Goal: Task Accomplishment & Management: Use online tool/utility

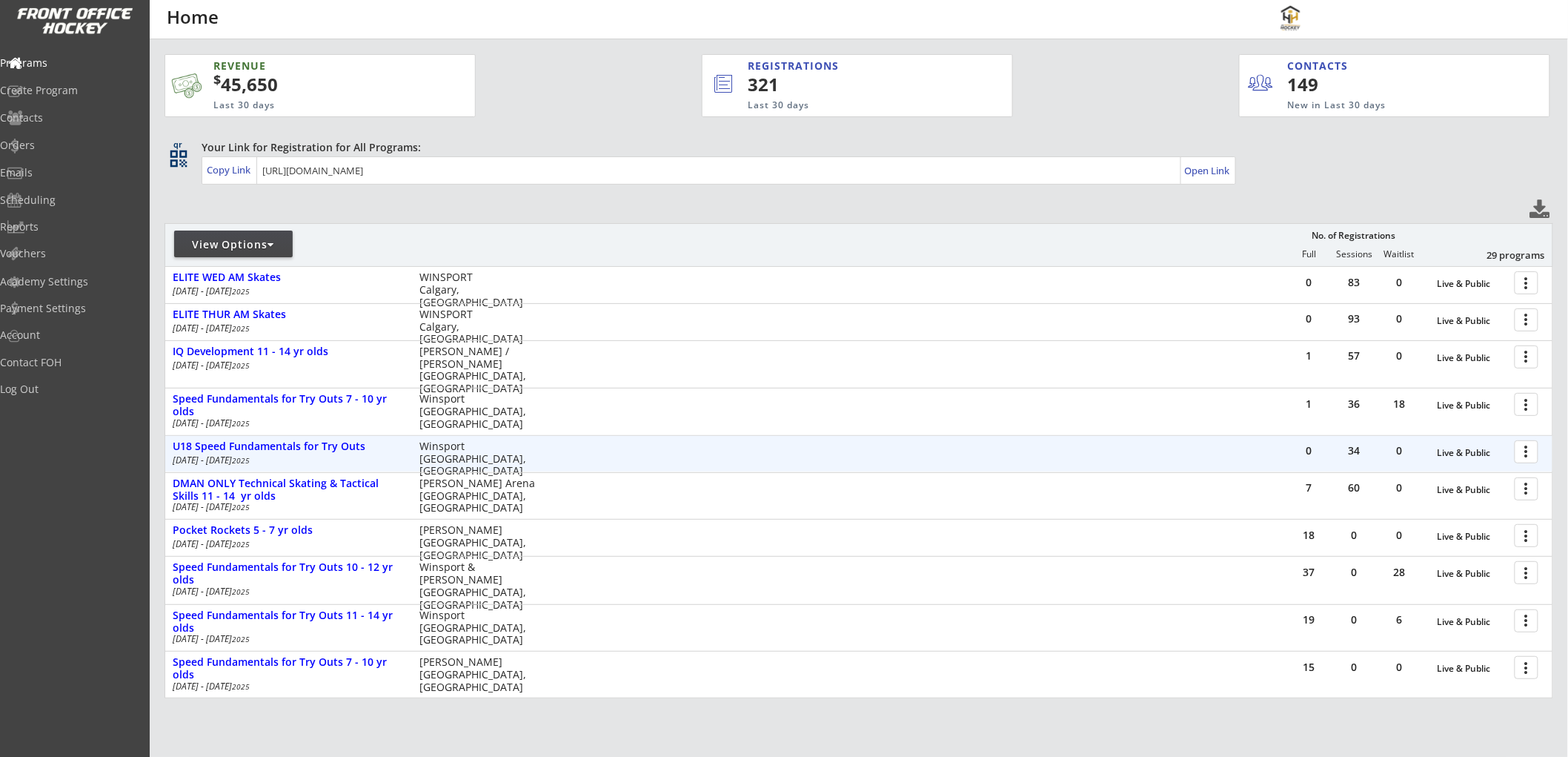
scroll to position [83, 0]
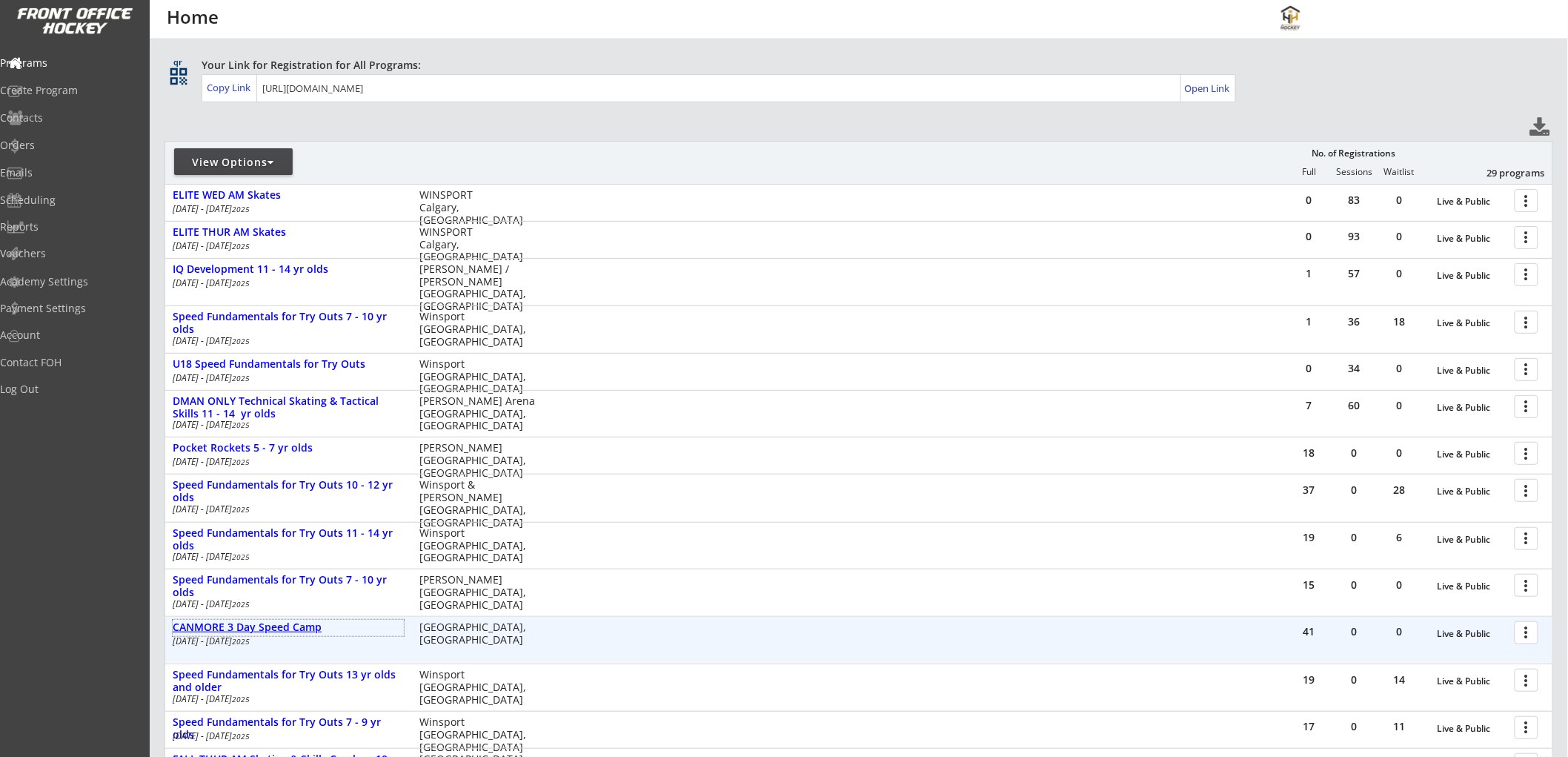
click at [269, 621] on div "CANMORE 3 Day Speed Camp" at bounding box center [288, 627] width 231 height 13
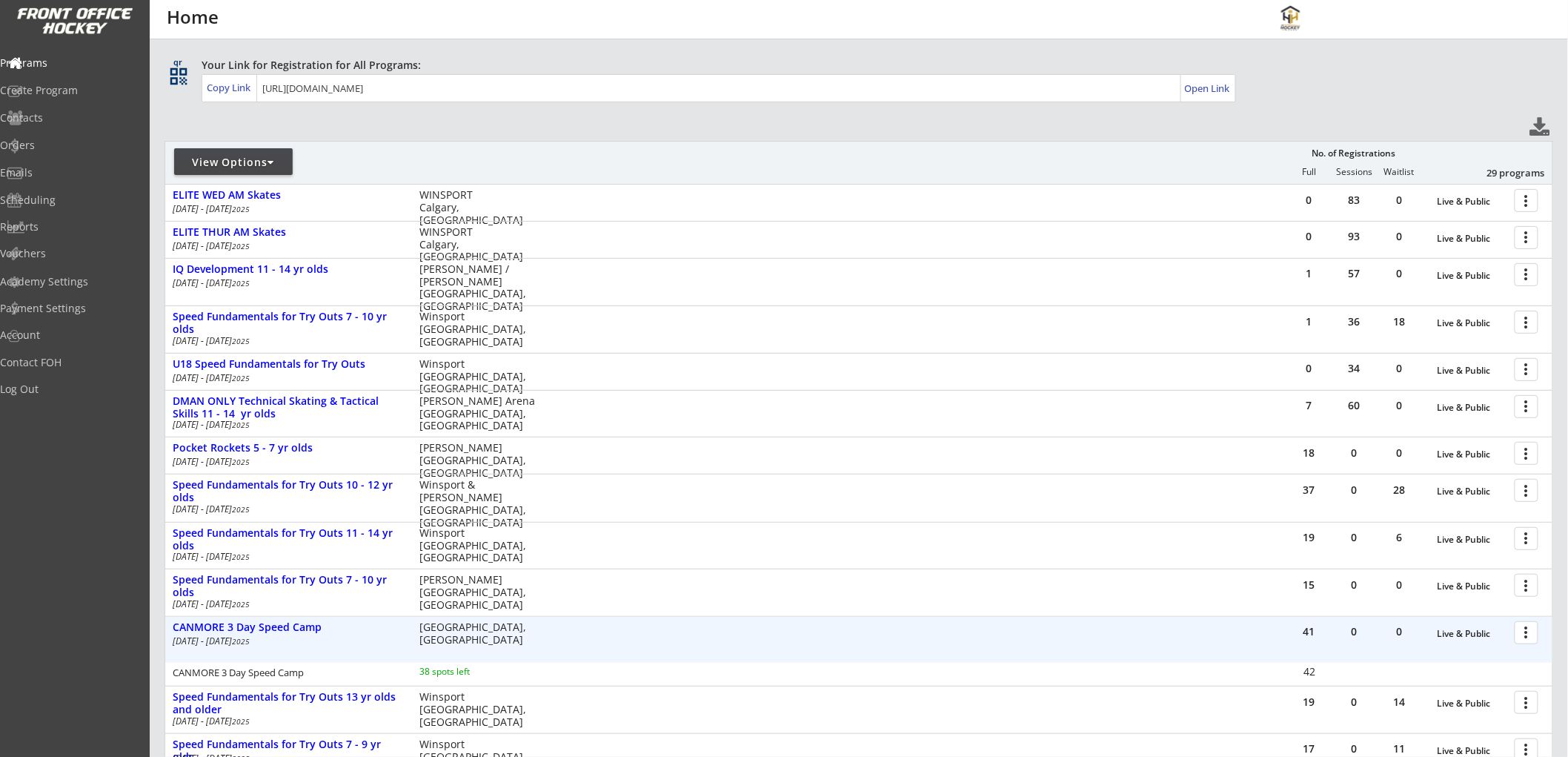
click at [1524, 634] on div at bounding box center [1529, 631] width 26 height 26
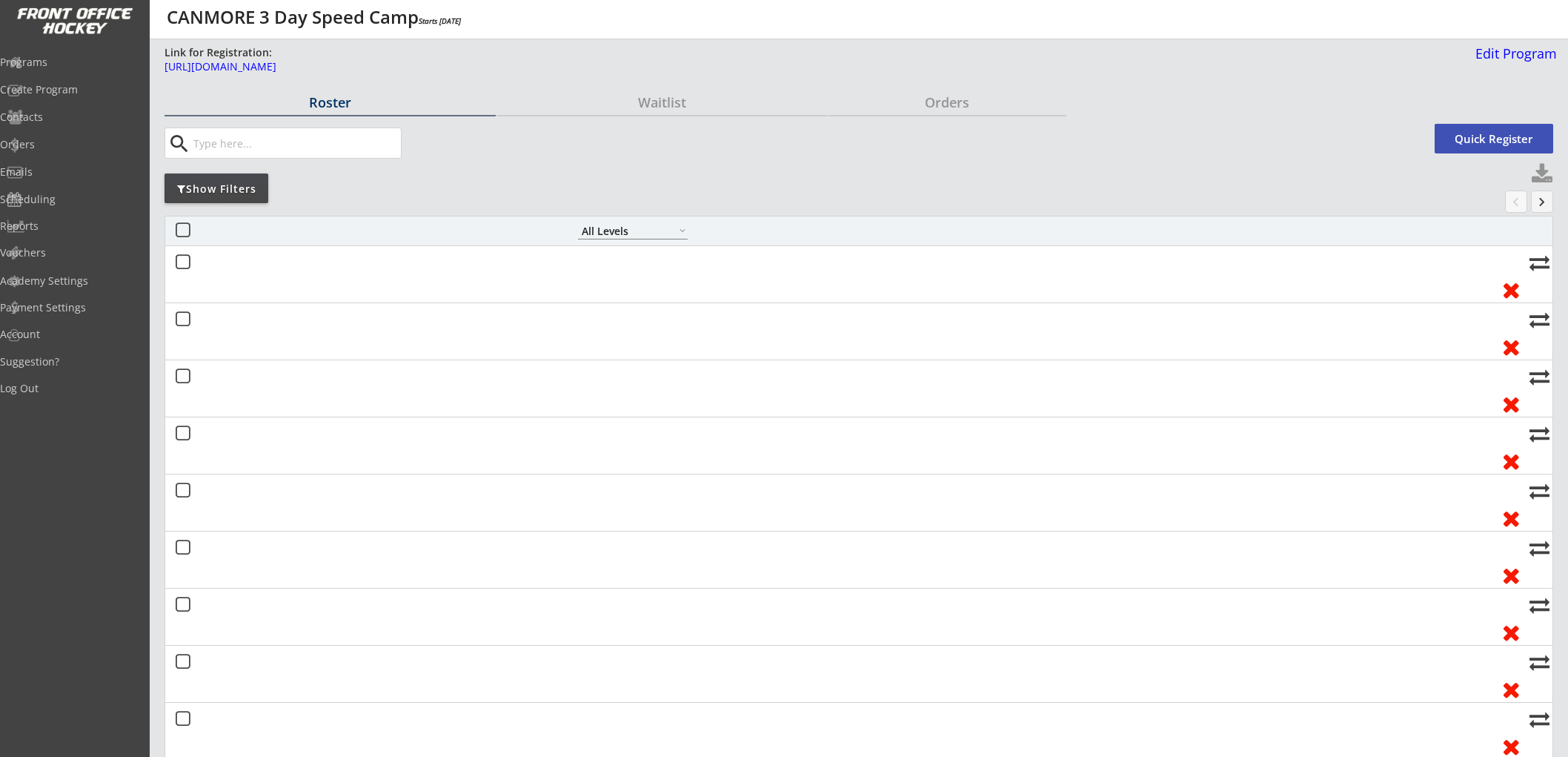
select select ""All Levels""
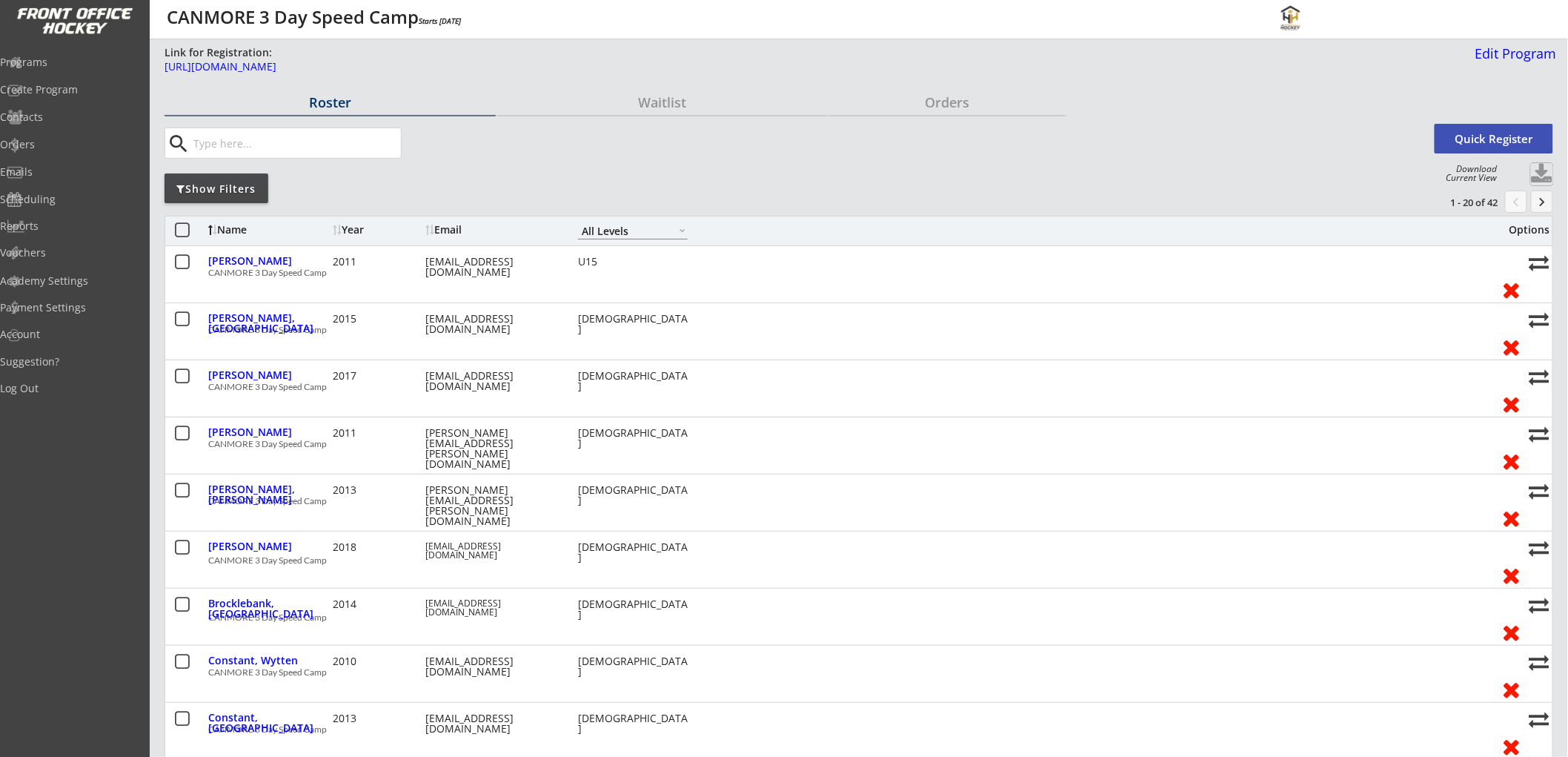
click at [1544, 170] on button at bounding box center [1542, 174] width 22 height 22
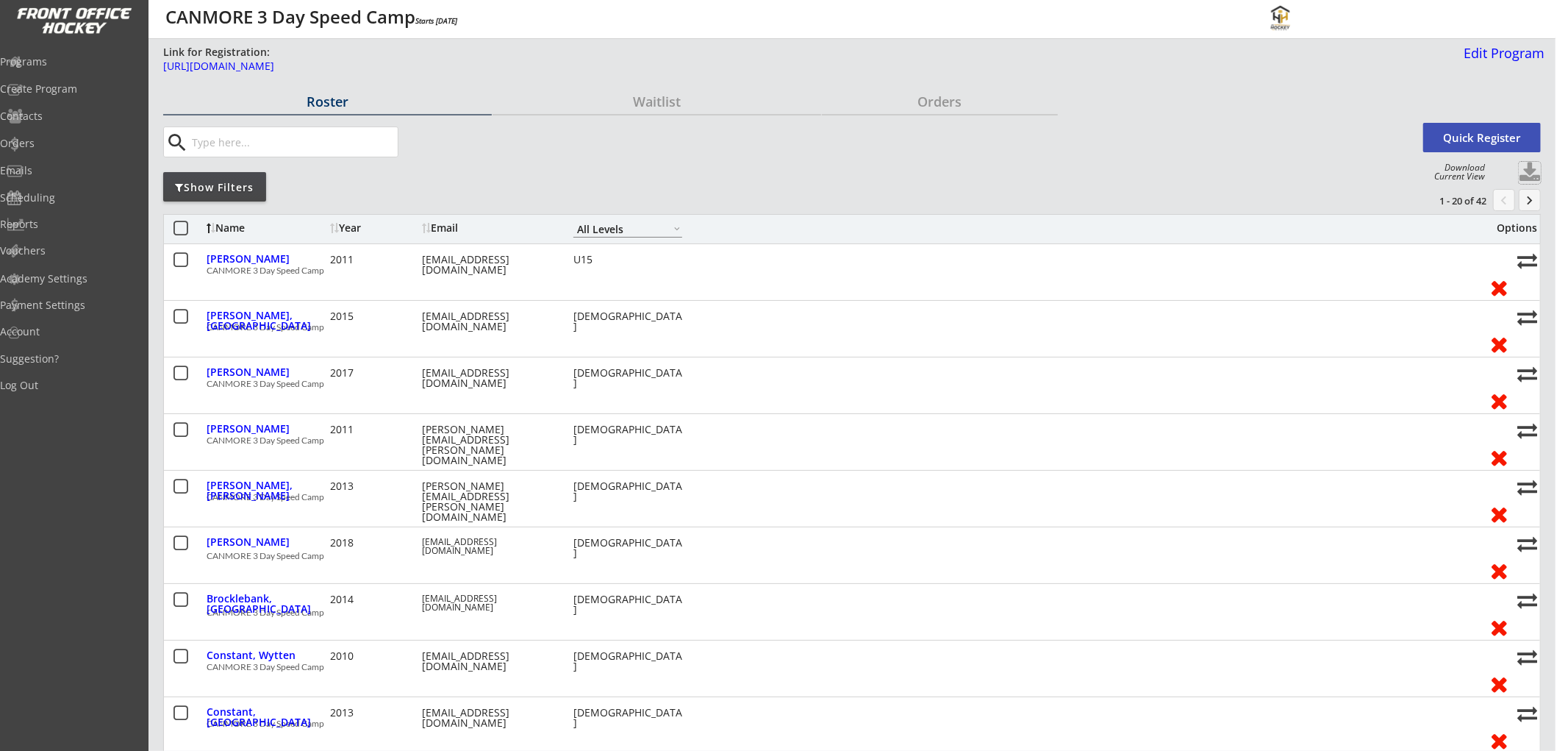
select select ""Player Info""
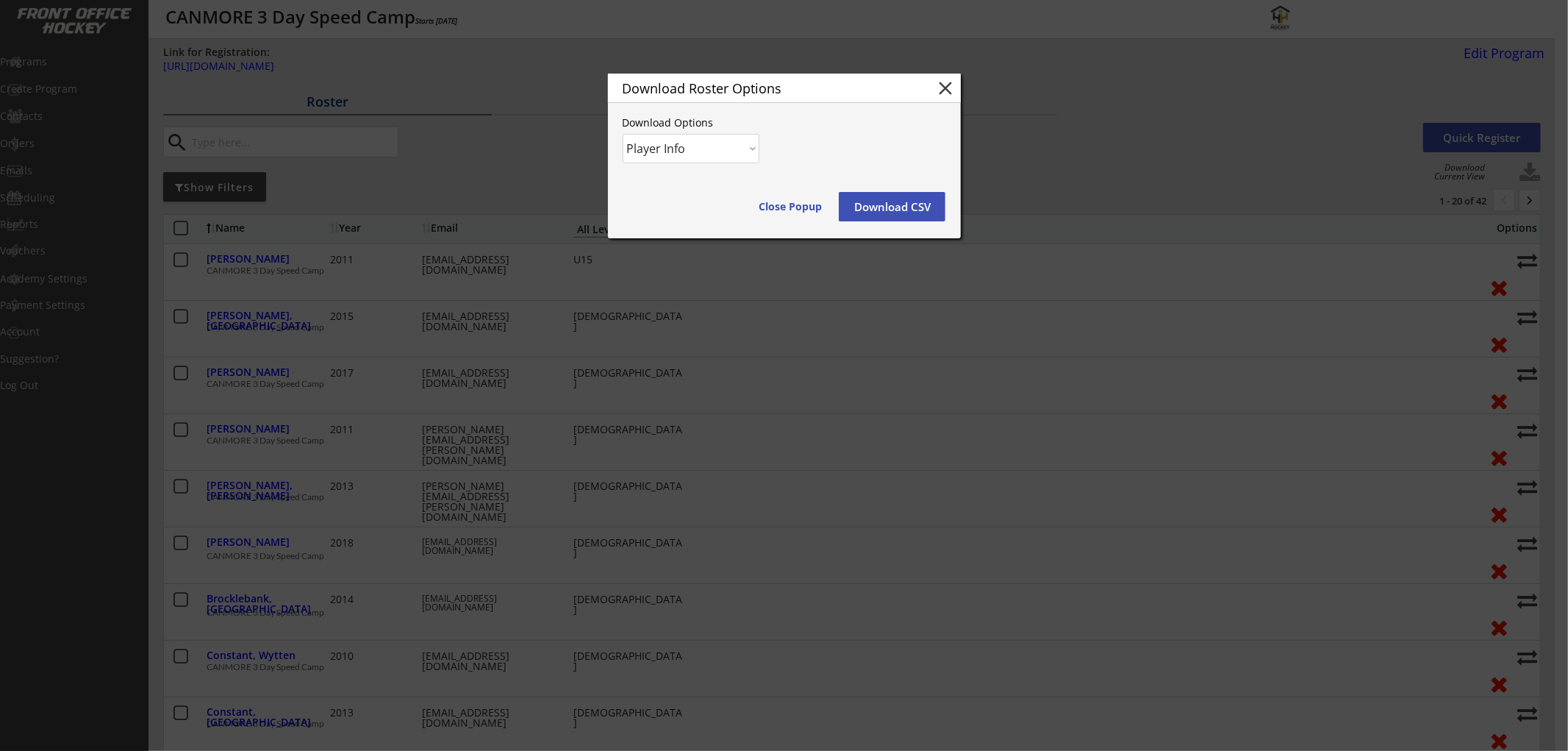
click at [866, 213] on button "Download CSV" at bounding box center [892, 207] width 107 height 30
